Goal: Information Seeking & Learning: Learn about a topic

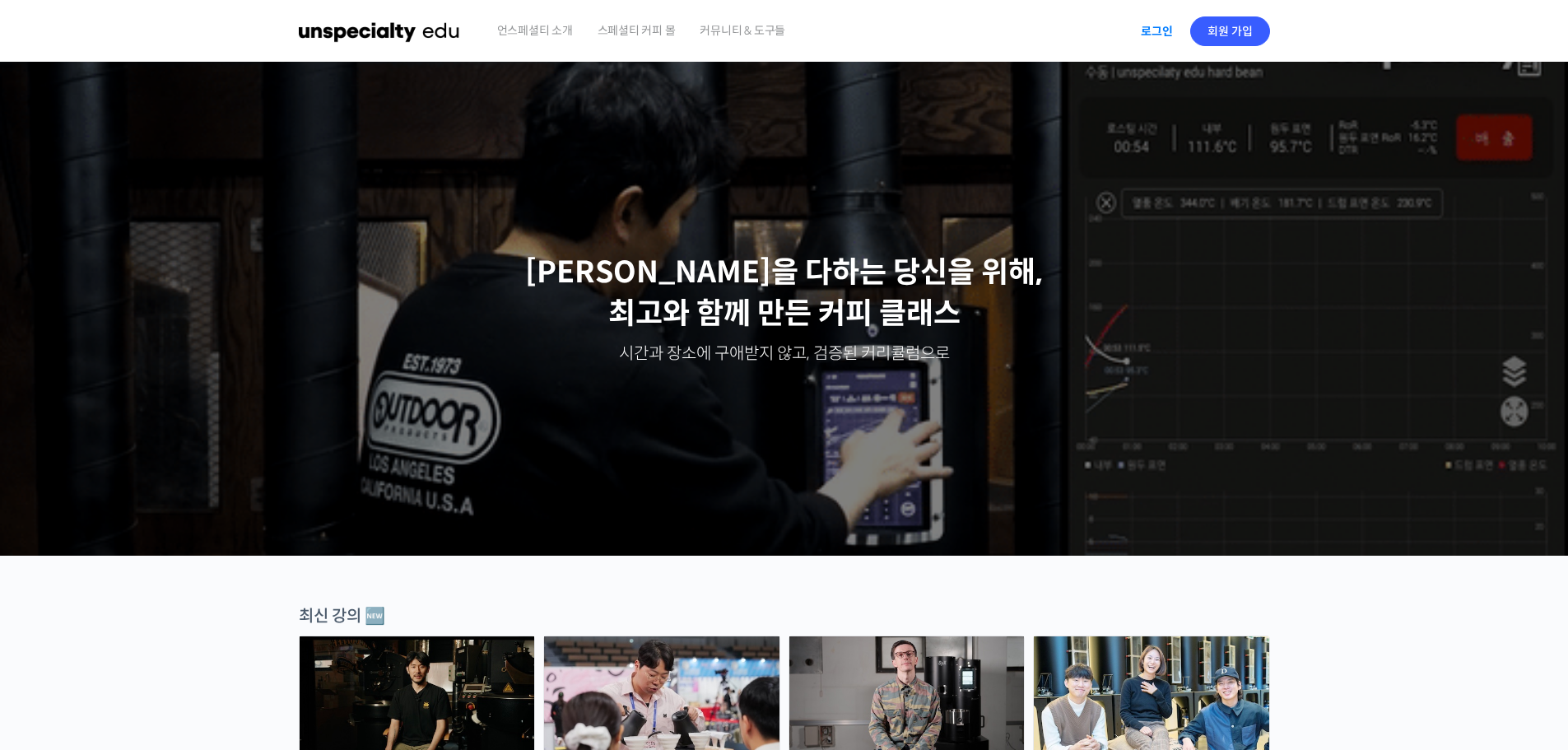
click at [1154, 31] on link "로그인" at bounding box center [1156, 32] width 51 height 38
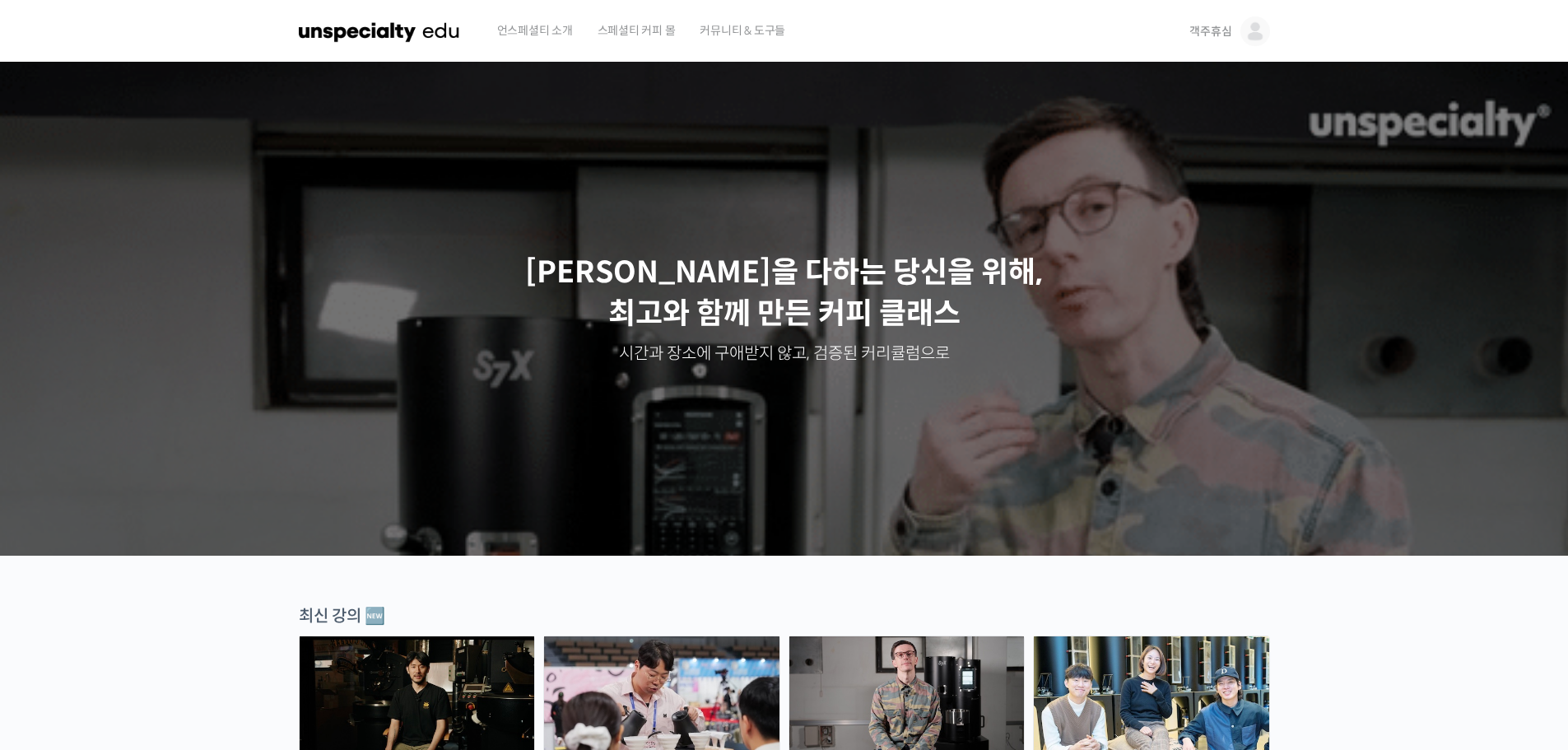
click at [1246, 28] on img at bounding box center [1255, 31] width 30 height 30
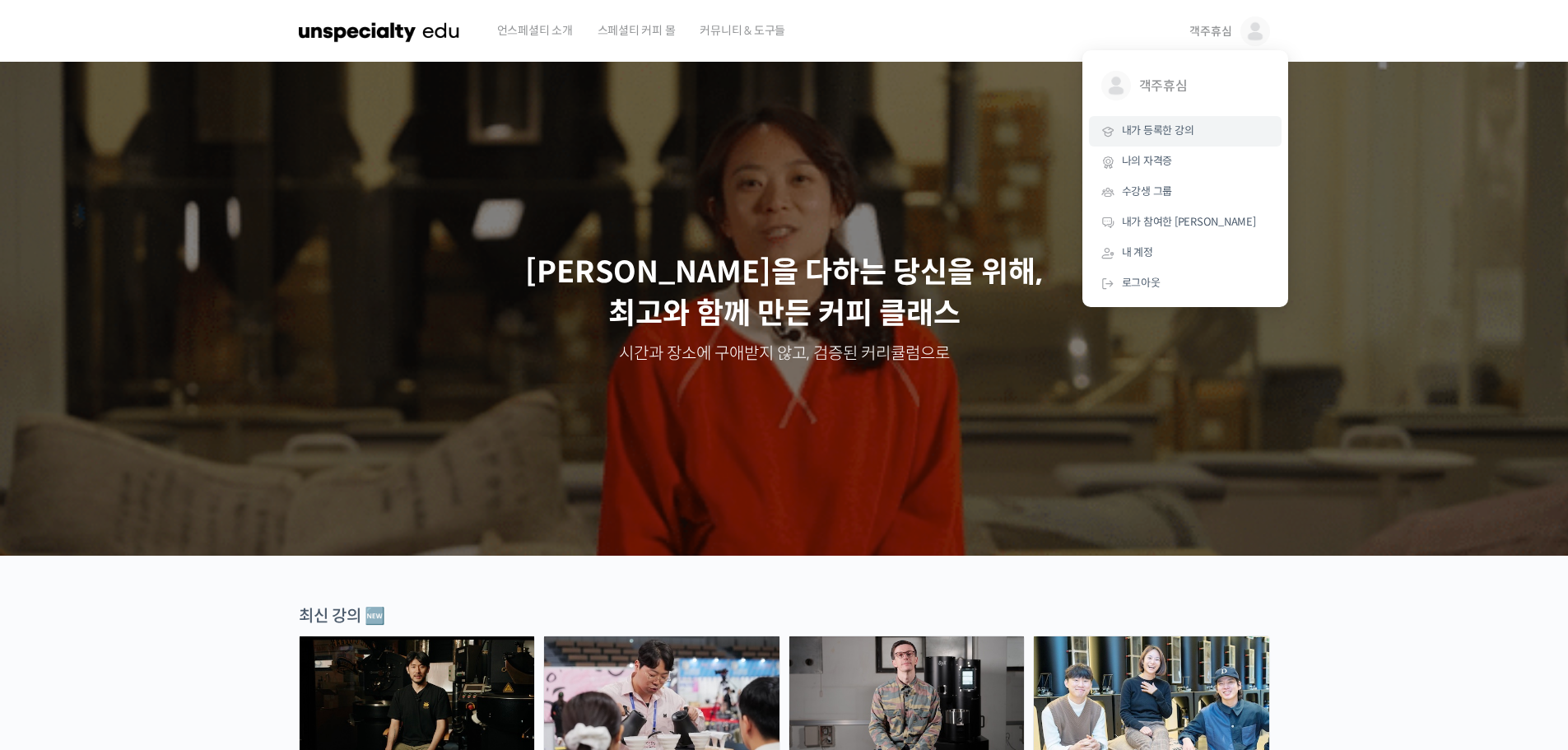
click at [1169, 122] on link "내가 등록한 강의" at bounding box center [1185, 132] width 192 height 31
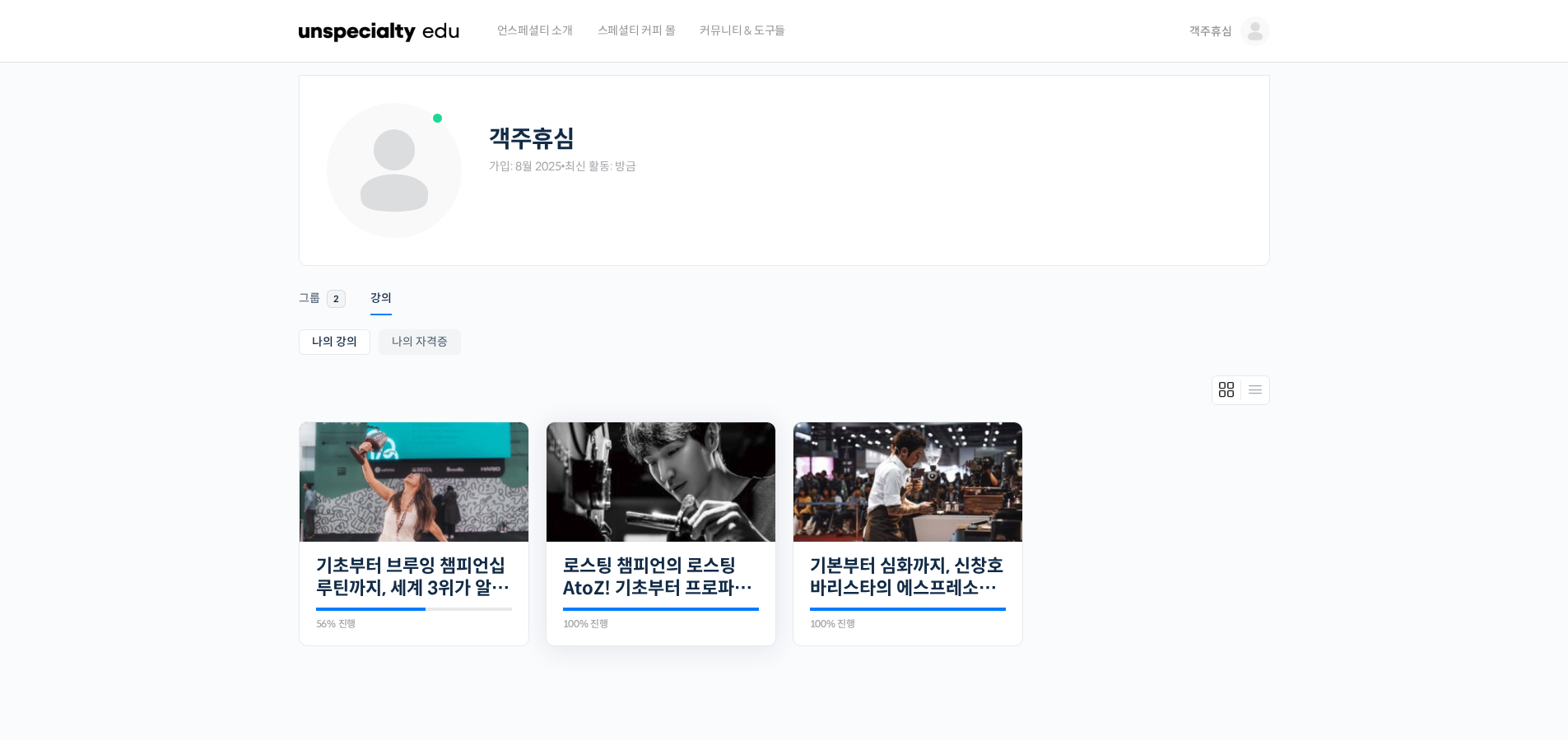
click at [634, 479] on img at bounding box center [660, 483] width 229 height 119
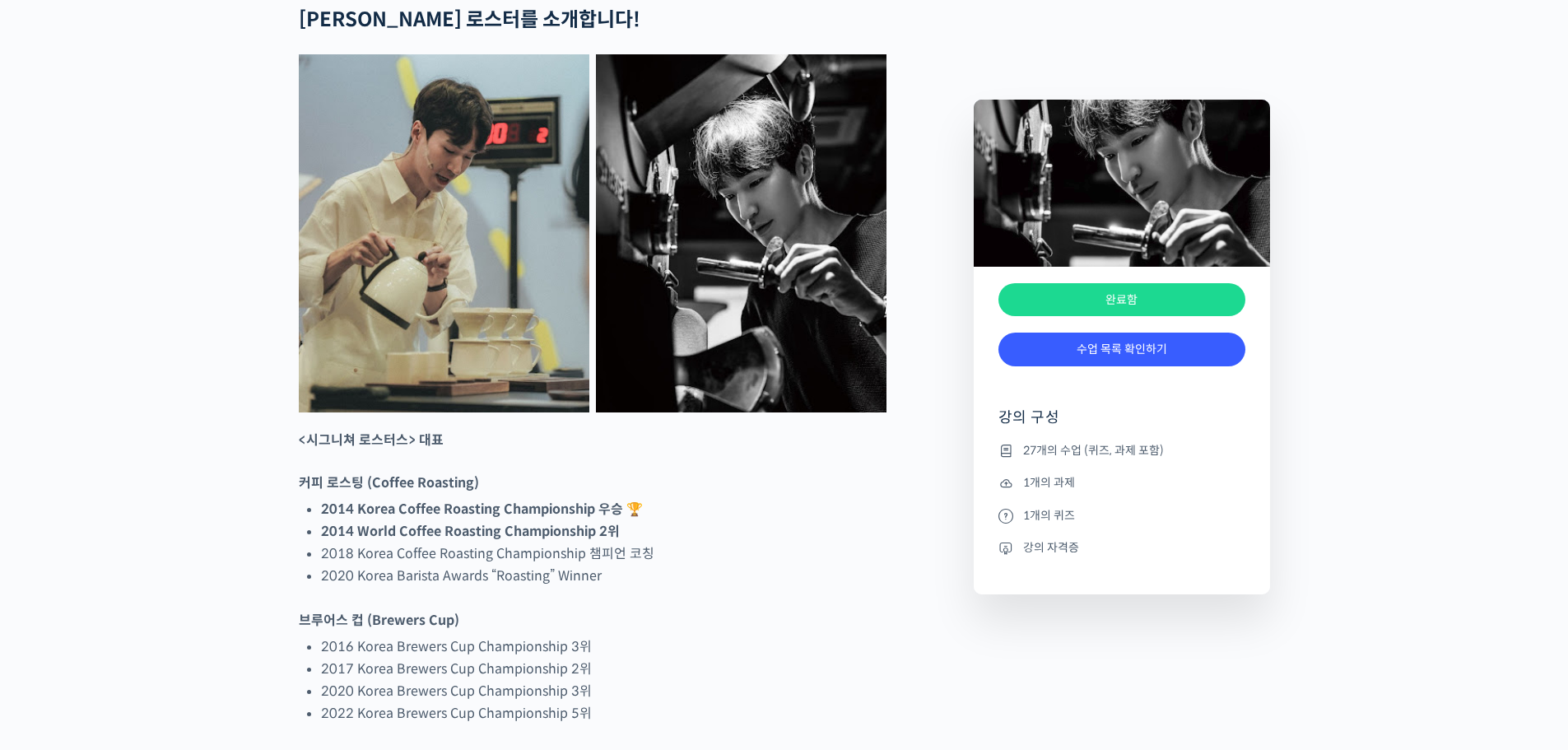
scroll to position [824, 0]
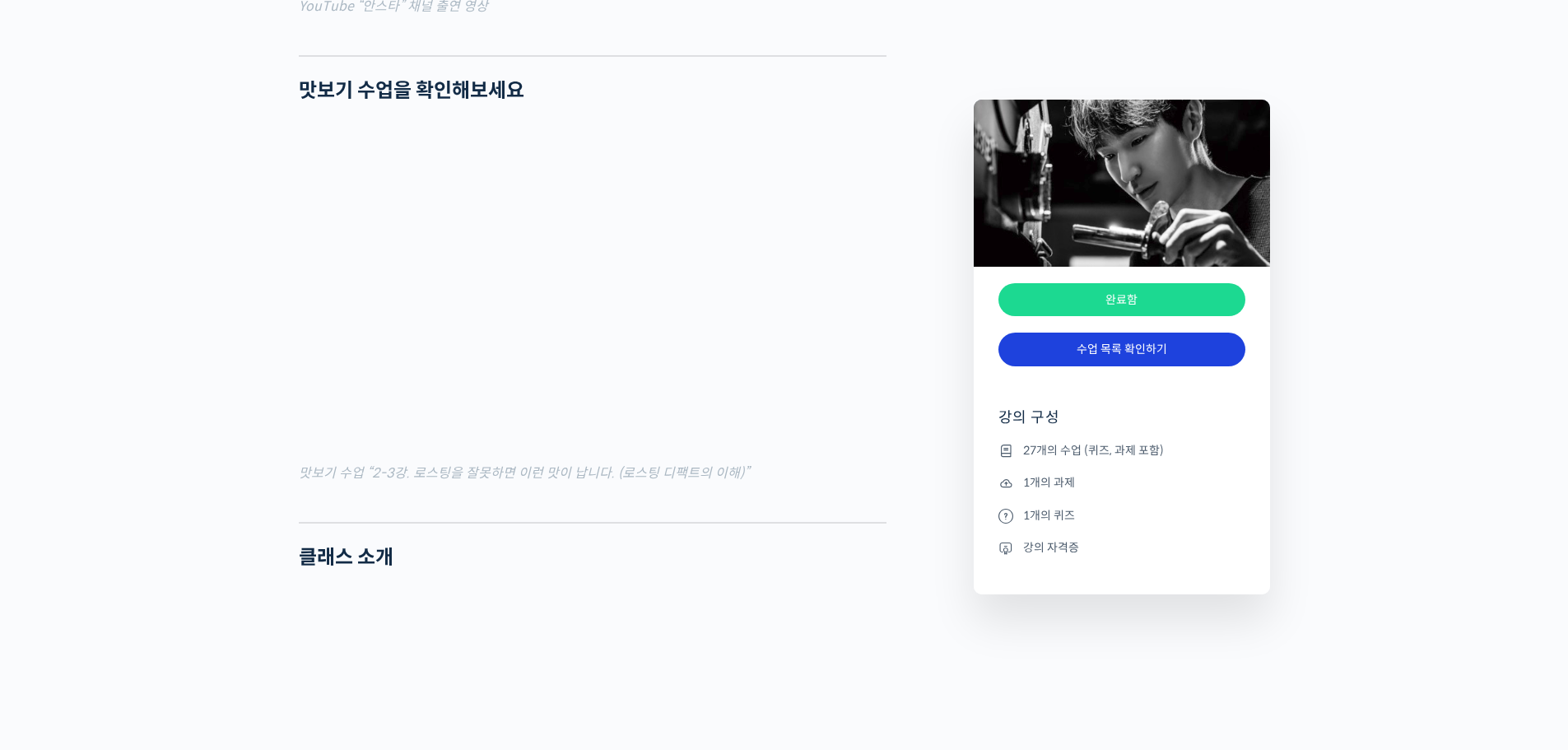
click at [1087, 357] on link "수업 목록 확인하기" at bounding box center [1122, 349] width 247 height 33
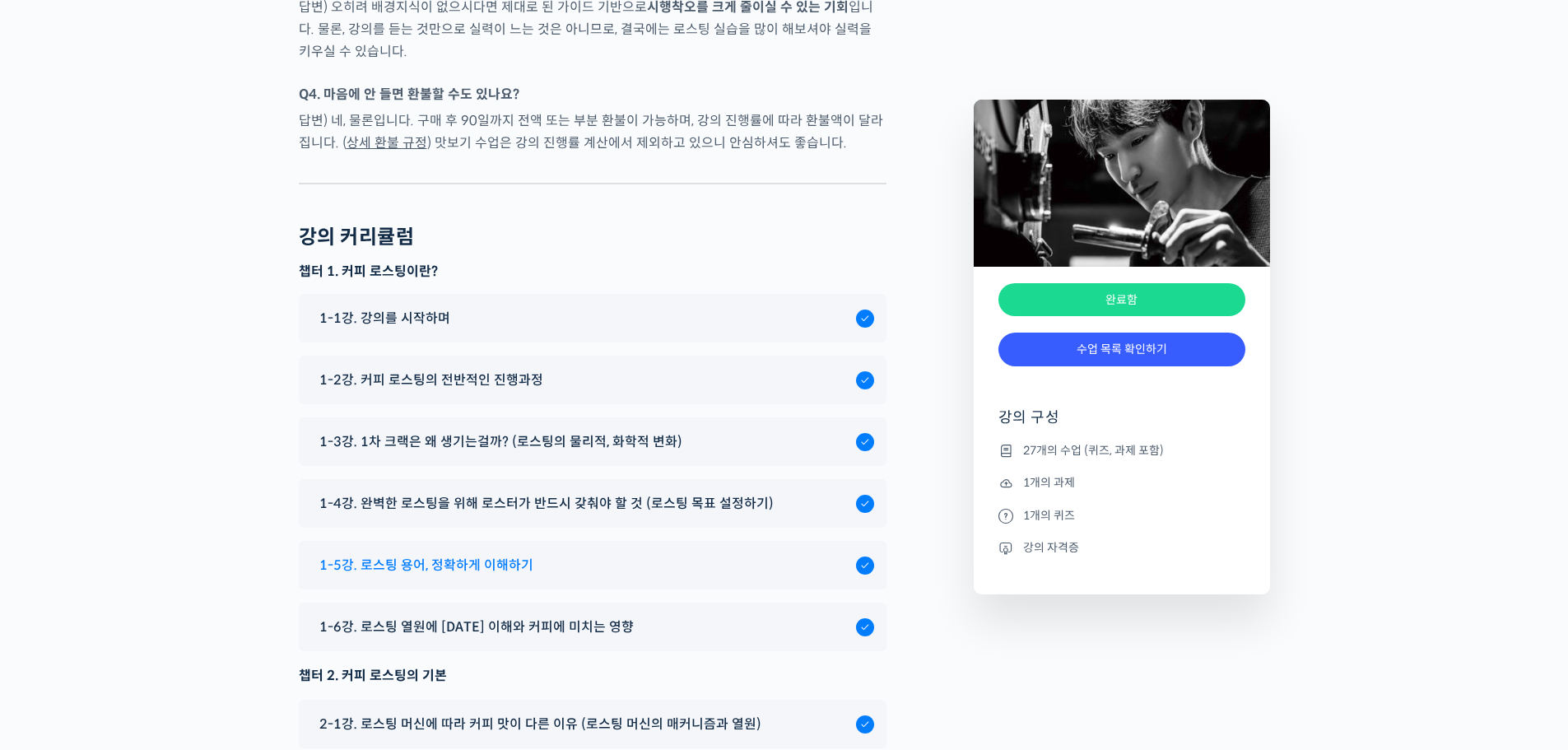
scroll to position [8122, 0]
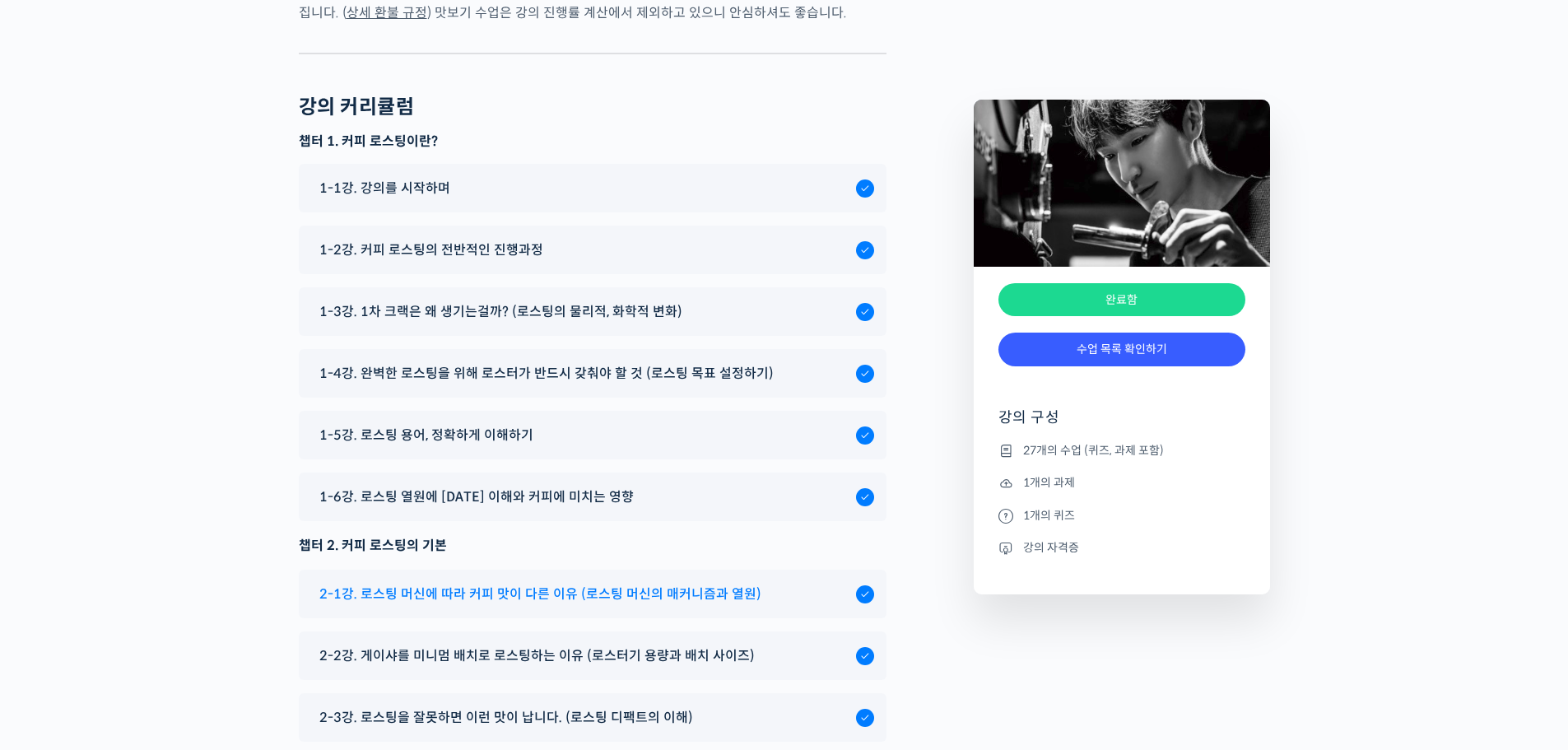
click at [541, 583] on span "2-1강. 로스팅 머신에 따라 커피 맛이 다른 이유 (로스팅 머신의 매커니즘과 열원)" at bounding box center [540, 594] width 442 height 23
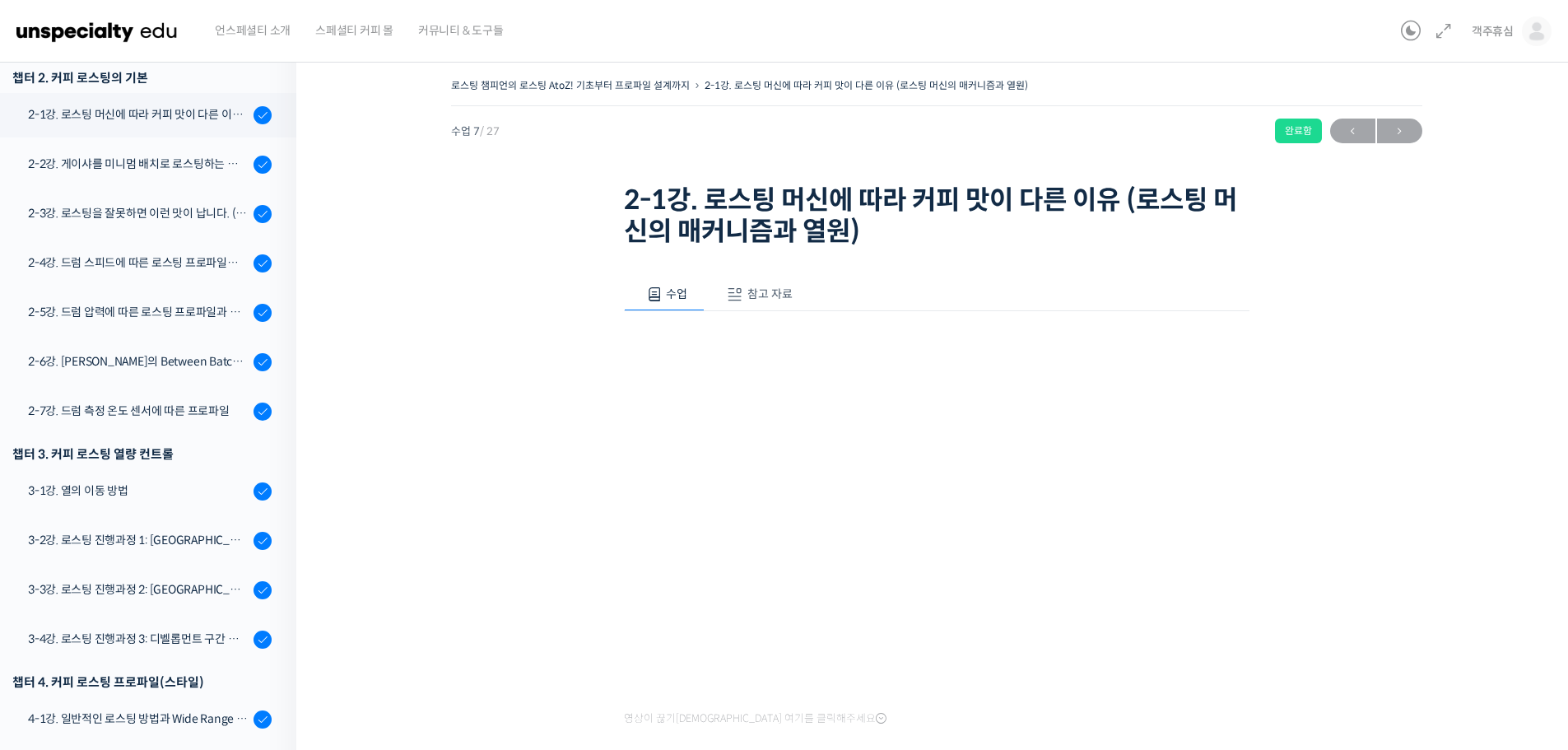
scroll to position [537, 0]
click at [1384, 558] on div "로스팅 챔피언의 로스팅 AtoZ! 기초부터 프로파일 설계까지 2-1강. 로스팅 머신에 따라 커피 맛이 다른 이유 (로스팅 머신의 매커니즘과 열…" at bounding box center [936, 440] width 1115 height 732
